Goal: Information Seeking & Learning: Learn about a topic

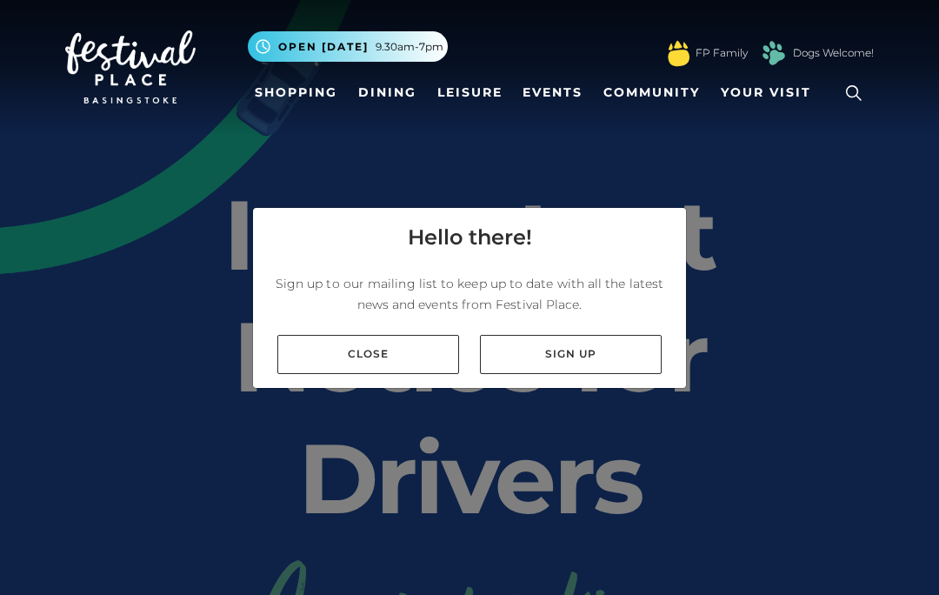
click at [410, 374] on link "Close" at bounding box center [368, 354] width 182 height 39
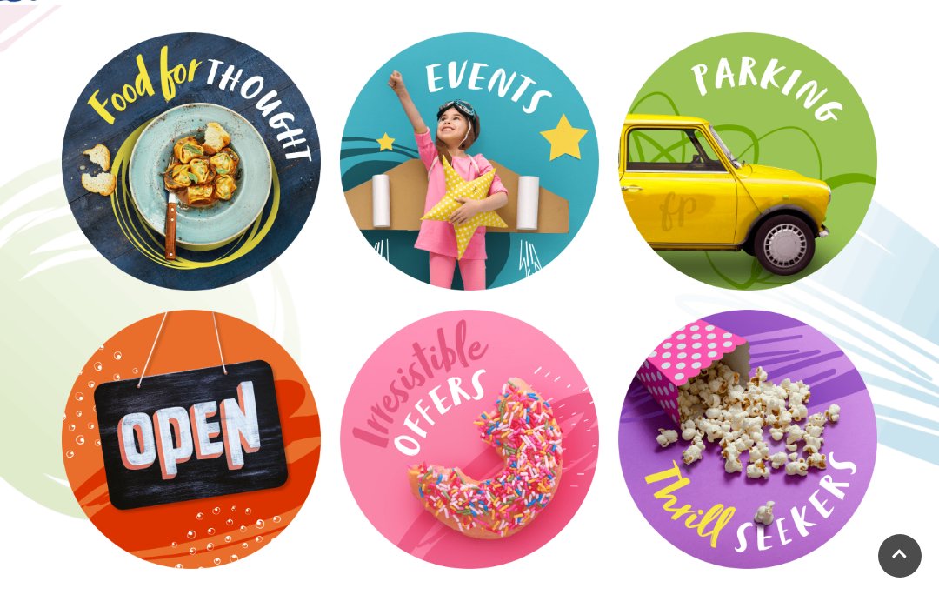
scroll to position [2636, 0]
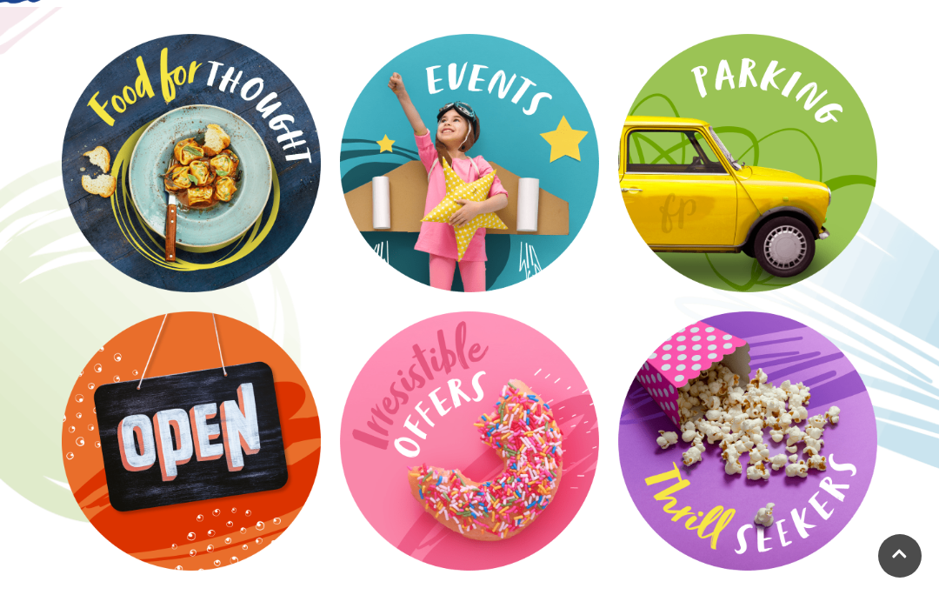
click at [0, 0] on video at bounding box center [0, 0] width 0 height 0
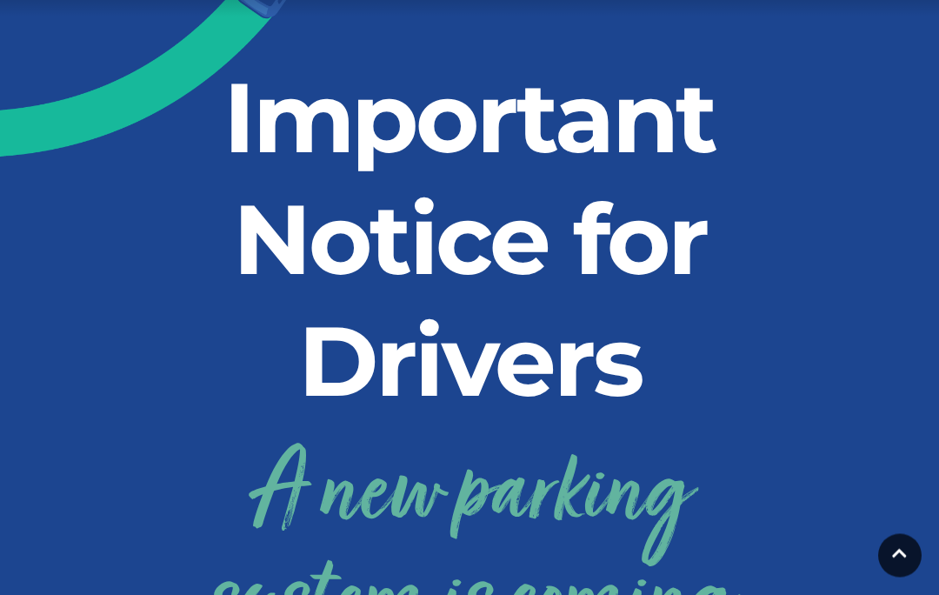
scroll to position [0, 0]
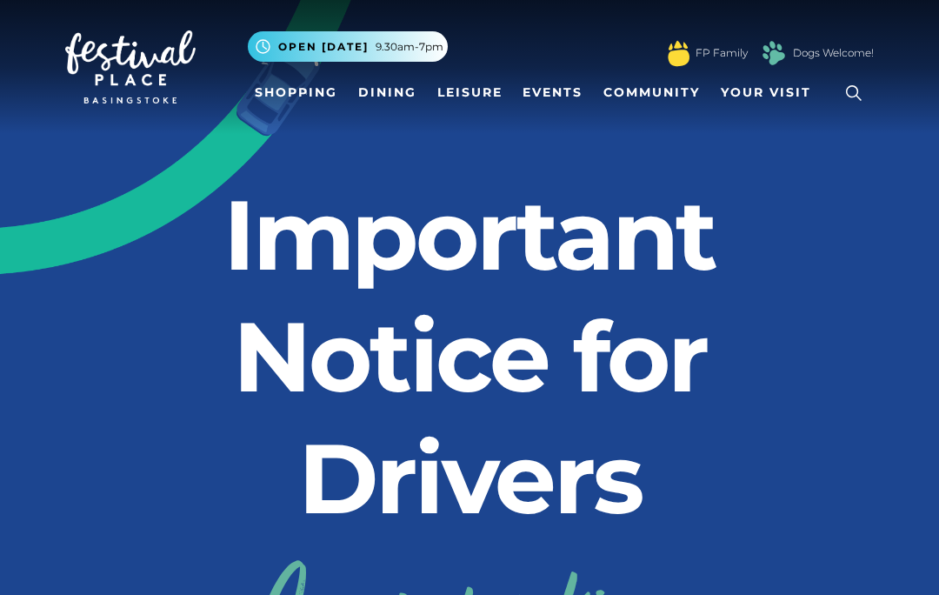
click at [312, 87] on link "Shopping" at bounding box center [296, 93] width 97 height 32
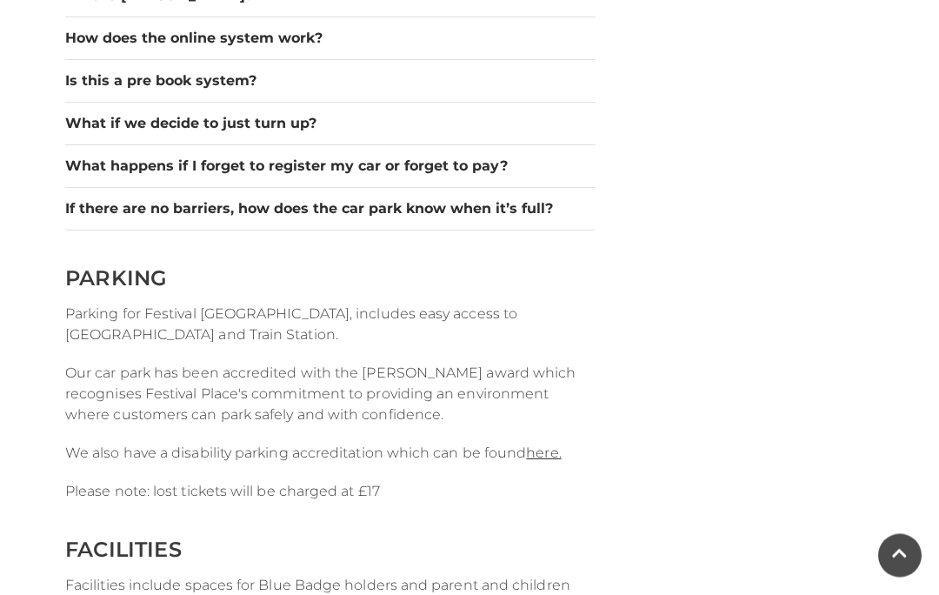
scroll to position [1825, 0]
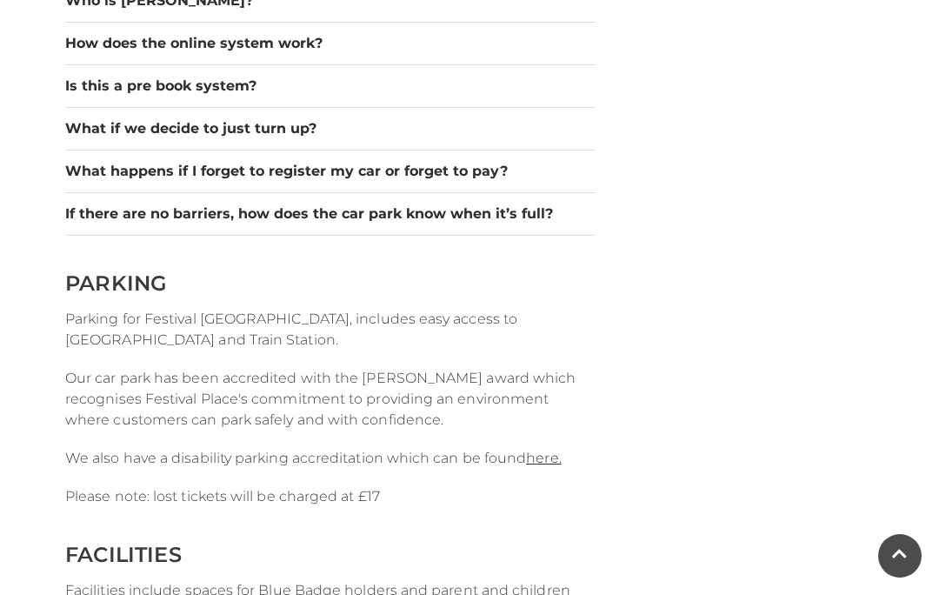
click at [533, 462] on link "here." at bounding box center [543, 458] width 35 height 17
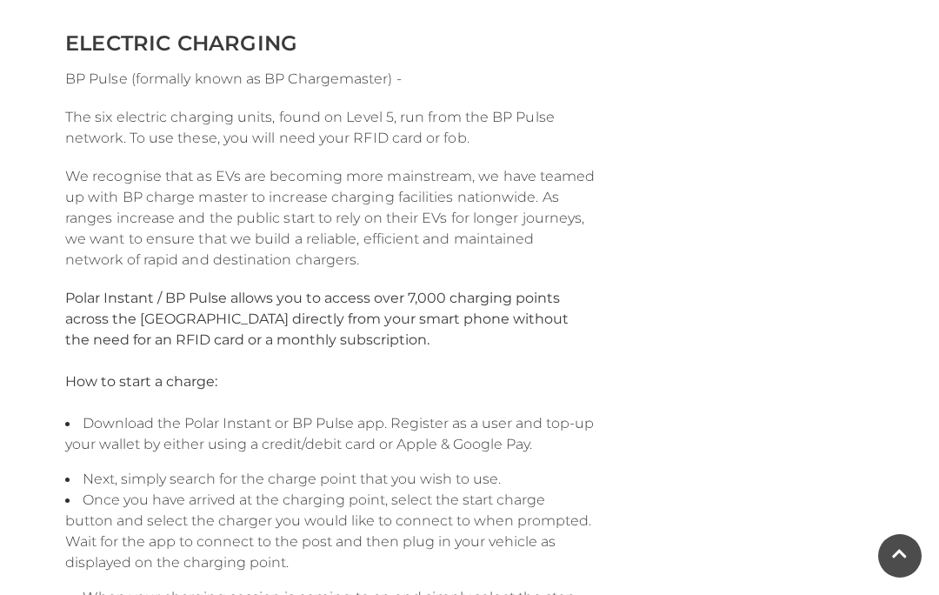
scroll to position [2863, 0]
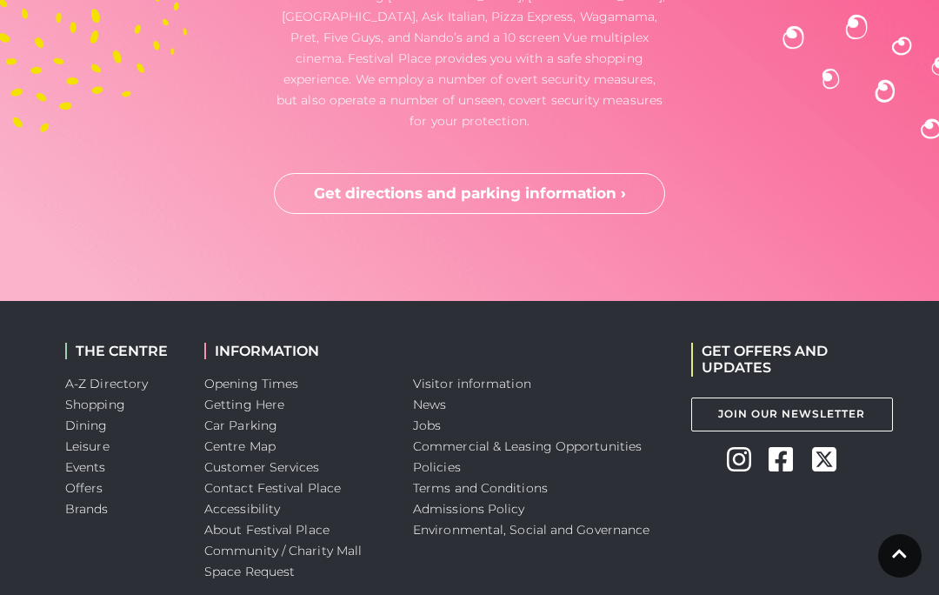
scroll to position [4999, 0]
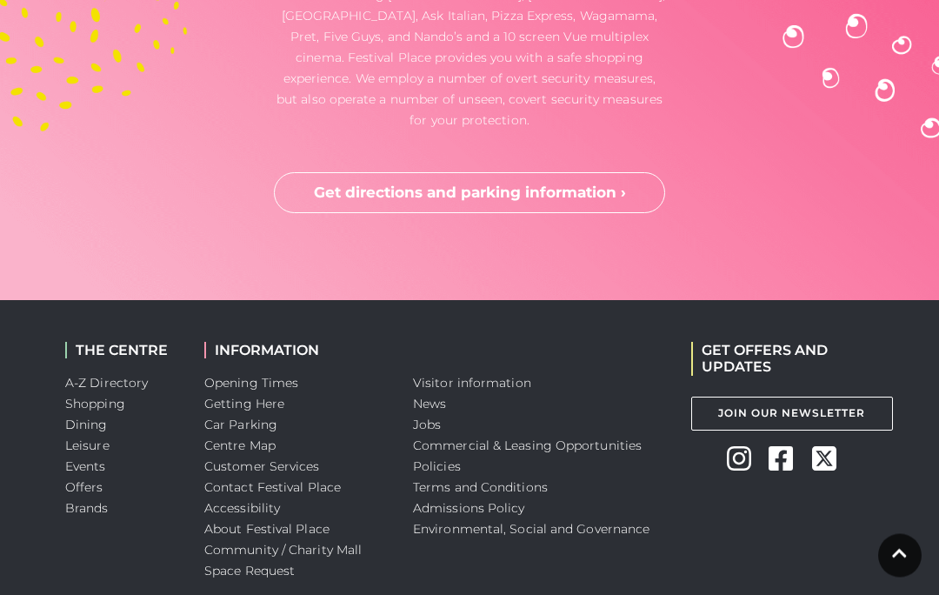
click at [256, 433] on link "Car Parking" at bounding box center [240, 425] width 73 height 16
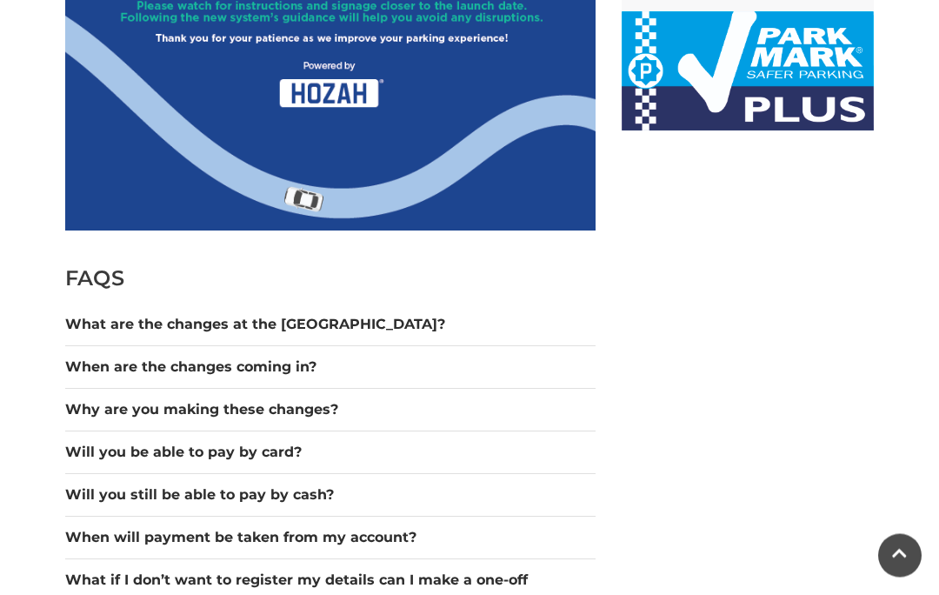
scroll to position [1140, 0]
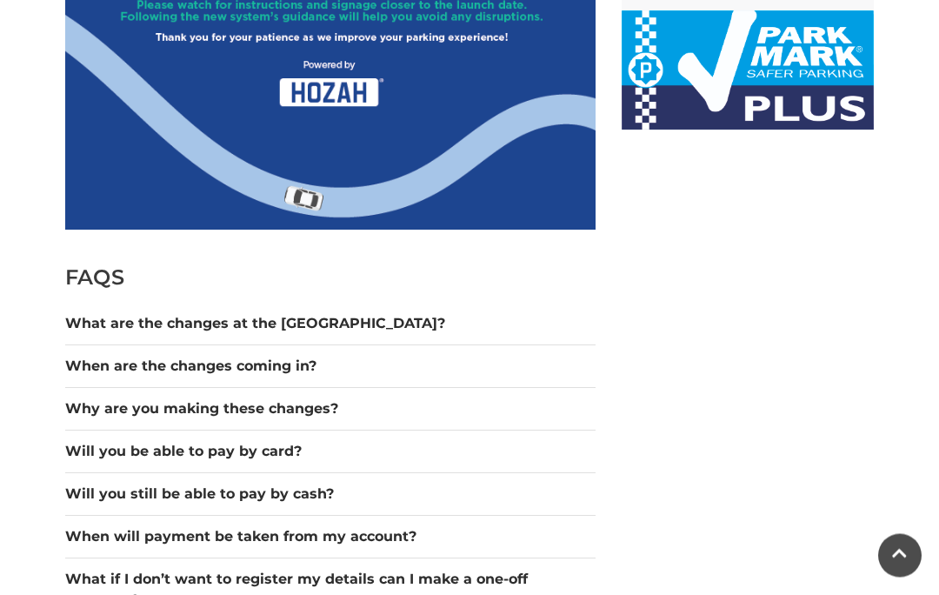
click at [282, 314] on button "What are the changes at the [GEOGRAPHIC_DATA]?" at bounding box center [330, 324] width 530 height 21
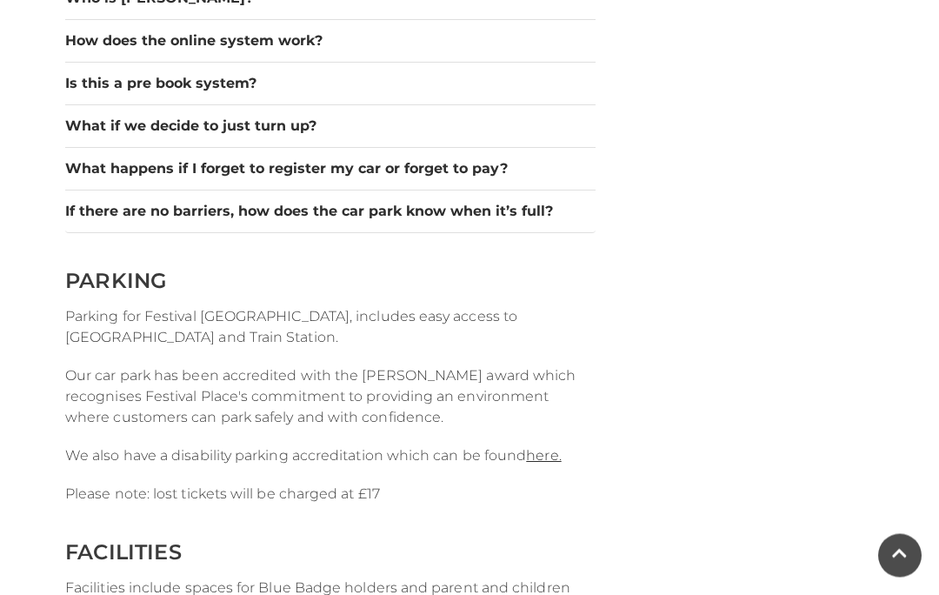
scroll to position [2082, 0]
click at [555, 451] on link "here." at bounding box center [543, 455] width 35 height 17
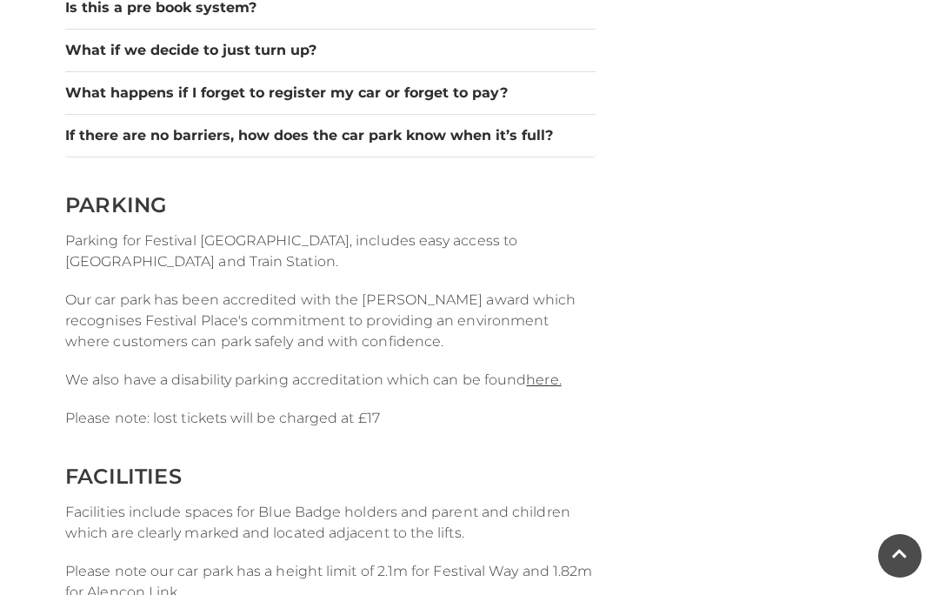
scroll to position [2158, 0]
click at [543, 370] on link "here." at bounding box center [543, 378] width 35 height 17
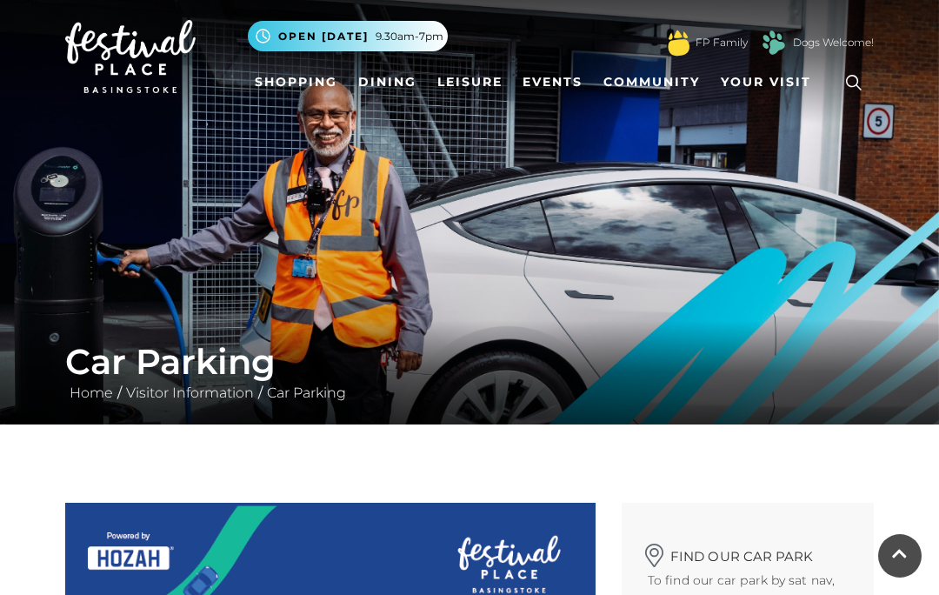
scroll to position [0, 0]
